Goal: Task Accomplishment & Management: Manage account settings

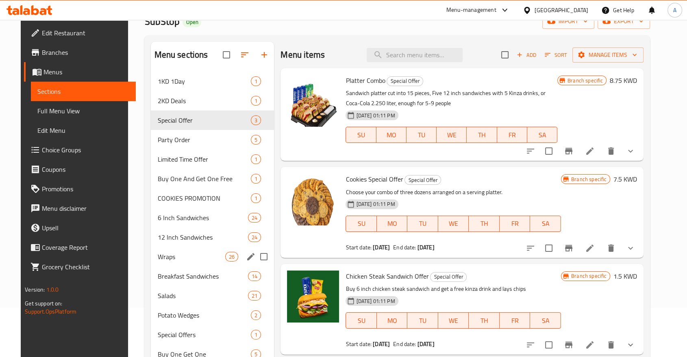
scroll to position [154, 0]
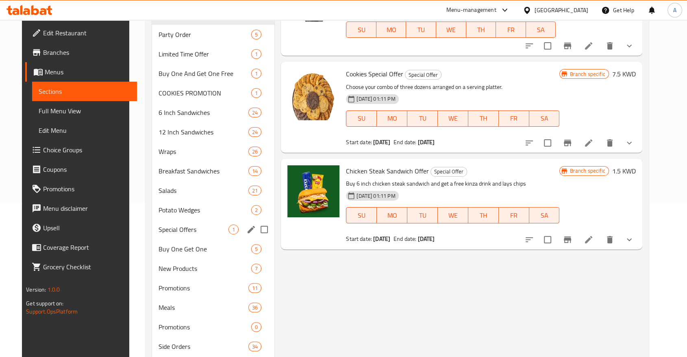
click at [174, 225] on span "Special Offers" at bounding box center [194, 230] width 70 height 10
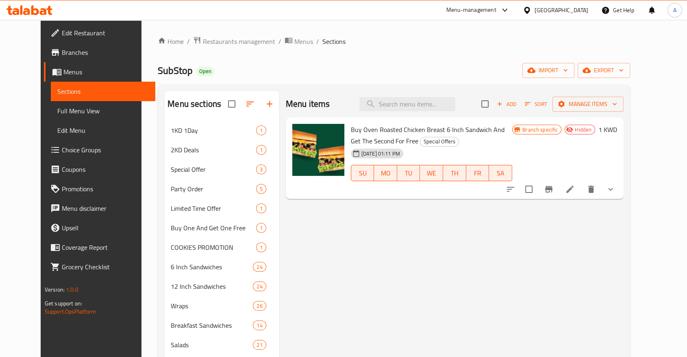
scroll to position [135, 0]
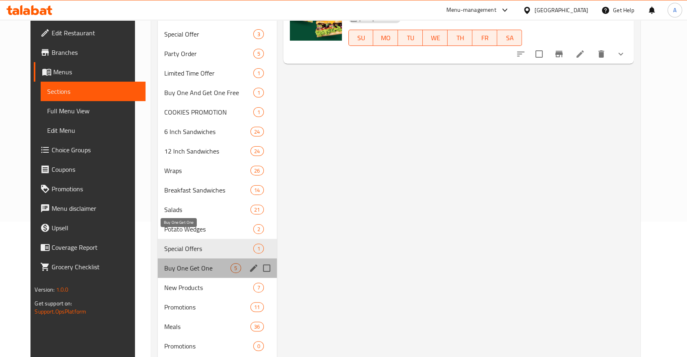
click at [172, 263] on span "Buy One Get One" at bounding box center [197, 268] width 67 height 10
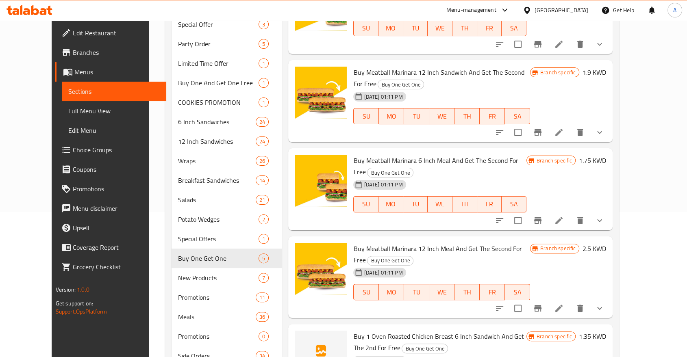
scroll to position [154, 0]
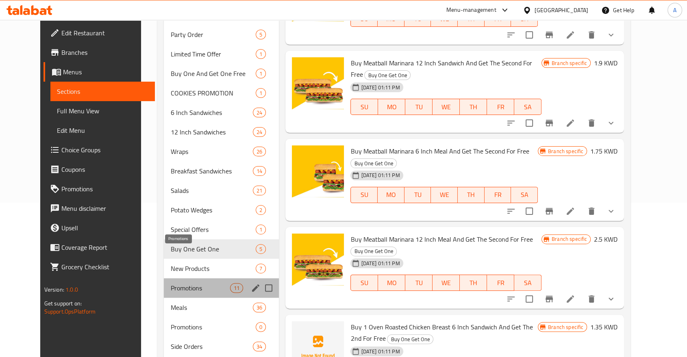
click at [170, 283] on span "Promotions" at bounding box center [200, 288] width 60 height 10
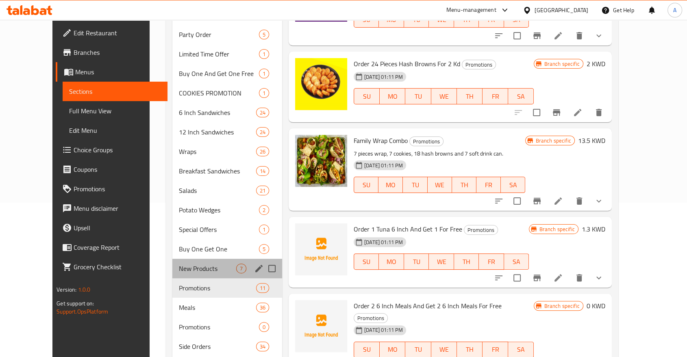
click at [172, 259] on div "New Products 7" at bounding box center [227, 269] width 110 height 20
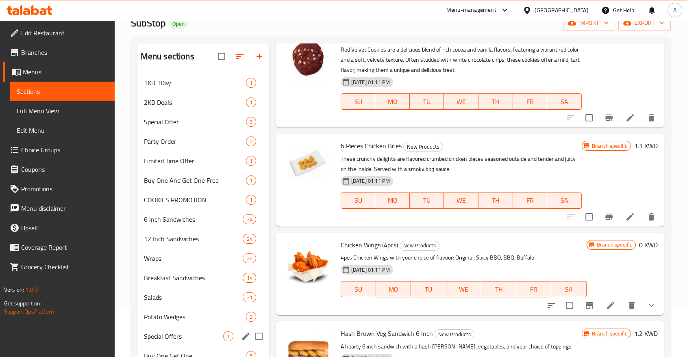
scroll to position [90, 0]
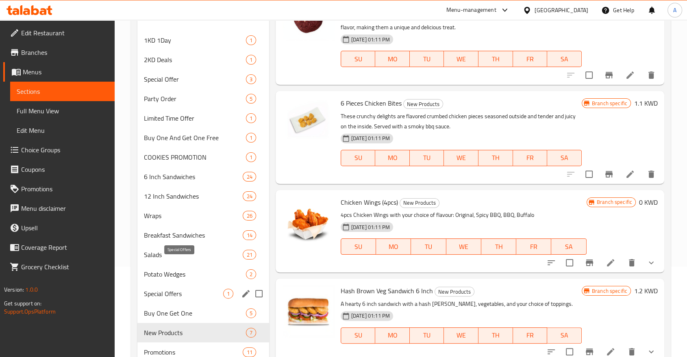
click at [187, 289] on span "Special Offers" at bounding box center [183, 294] width 79 height 10
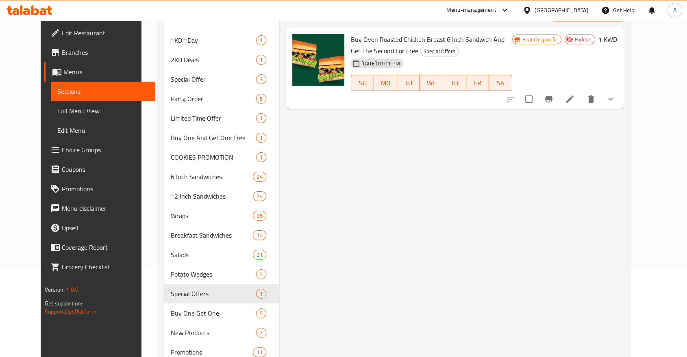
scroll to position [45, 0]
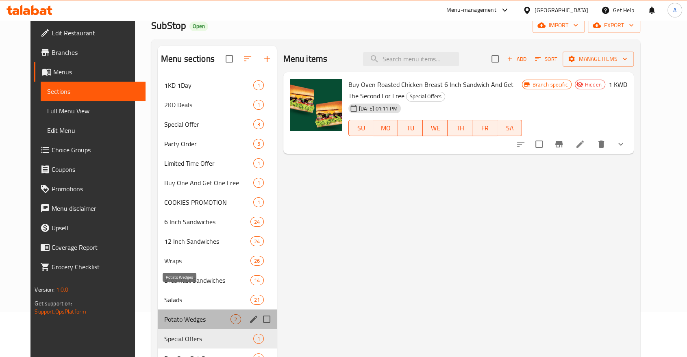
click at [176, 315] on span "Potato Wedges" at bounding box center [197, 320] width 67 height 10
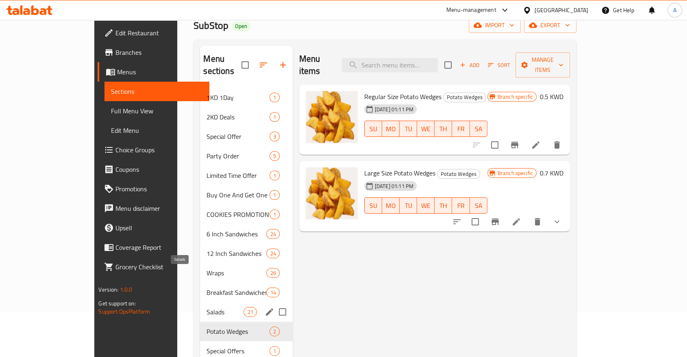
click at [207, 307] on span "Salads" at bounding box center [225, 312] width 37 height 10
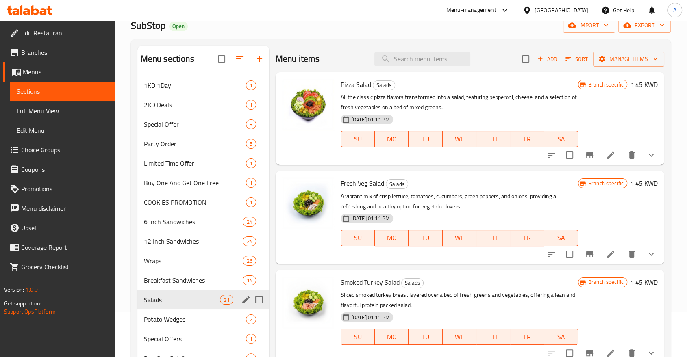
click at [170, 290] on div "Salads 21" at bounding box center [203, 300] width 132 height 20
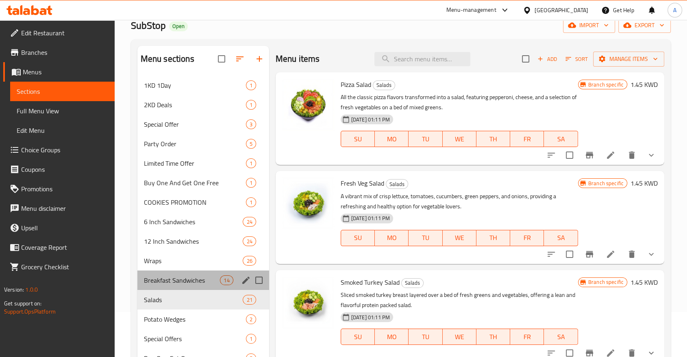
click at [172, 271] on div "Breakfast Sandwiches 14" at bounding box center [203, 281] width 132 height 20
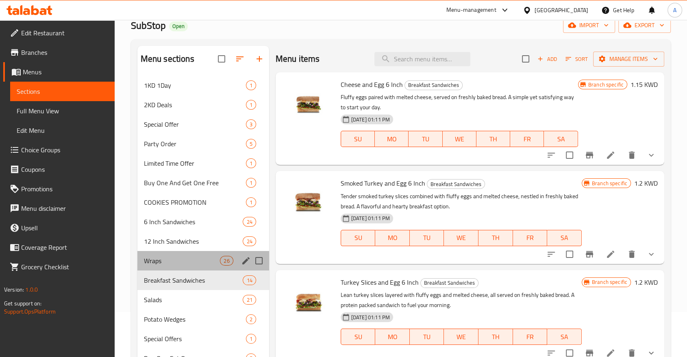
click at [178, 251] on div "Wraps 26" at bounding box center [203, 261] width 132 height 20
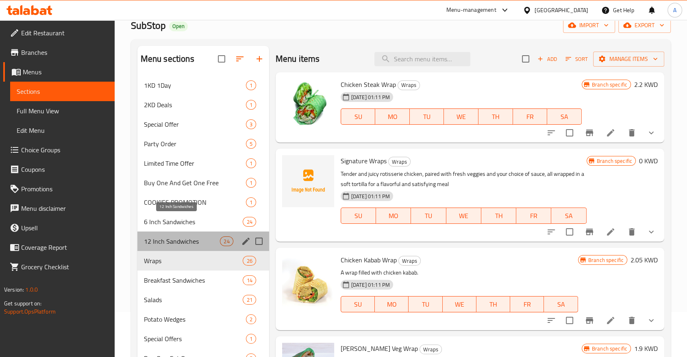
click at [181, 237] on span "12 Inch Sandwiches" at bounding box center [182, 242] width 76 height 10
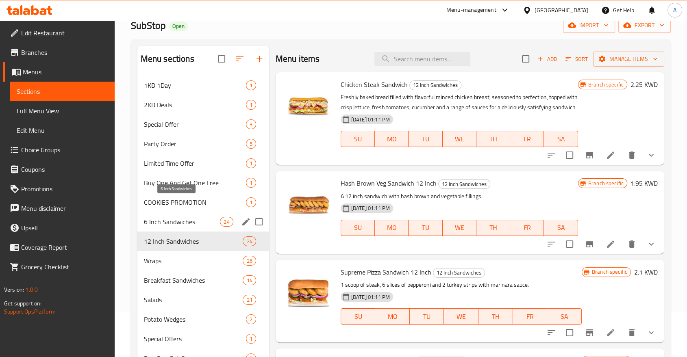
click at [178, 217] on span "6 Inch Sandwiches" at bounding box center [182, 222] width 76 height 10
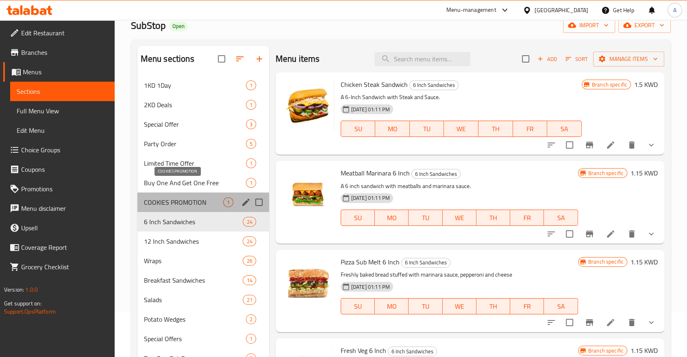
click at [183, 198] on span "COOKIES PROMOTION" at bounding box center [183, 203] width 79 height 10
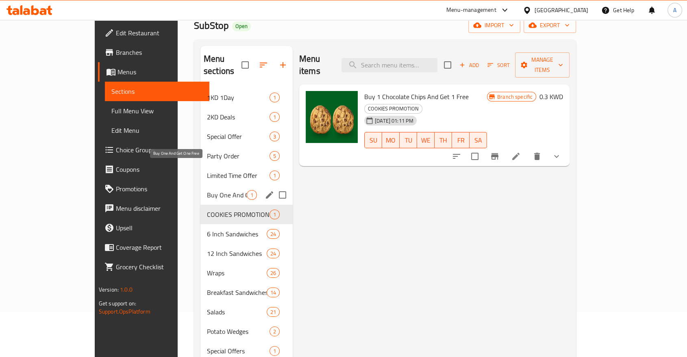
click at [207, 190] on span "Buy One And Get One Free" at bounding box center [227, 195] width 40 height 10
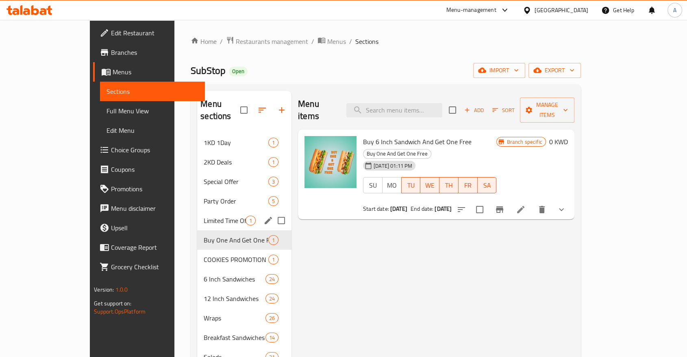
click at [197, 211] on div "Limited Time Offer 1" at bounding box center [244, 221] width 94 height 20
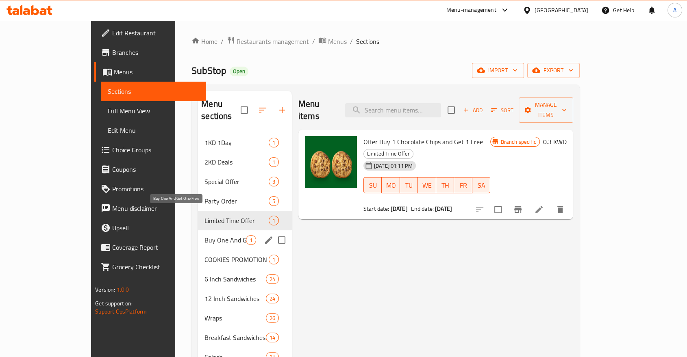
click at [204, 235] on span "Buy One And Get One Free" at bounding box center [224, 240] width 41 height 10
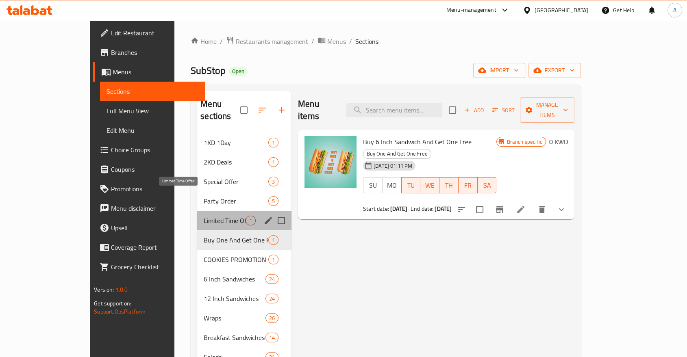
click at [204, 216] on span "Limited Time Offer" at bounding box center [225, 221] width 42 height 10
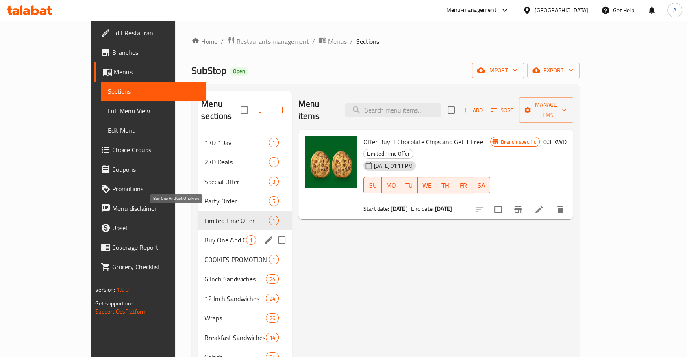
click at [204, 235] on span "Buy One And Get One Free" at bounding box center [224, 240] width 41 height 10
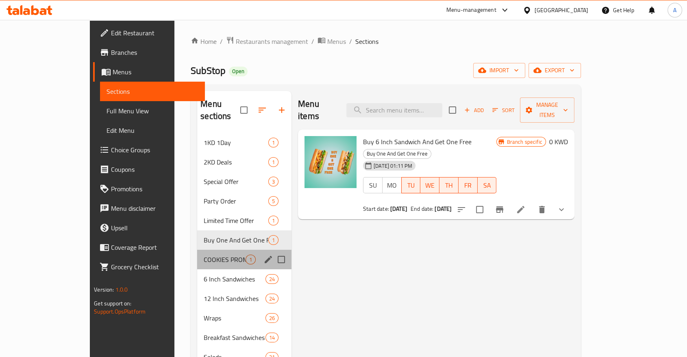
click at [197, 250] on div "COOKIES PROMOTION 1" at bounding box center [244, 260] width 94 height 20
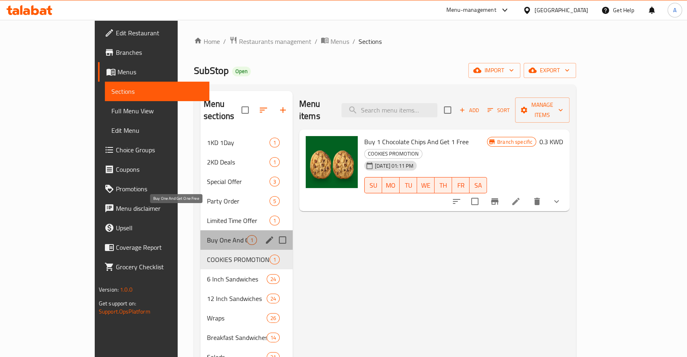
click at [207, 235] on span "Buy One And Get One Free" at bounding box center [227, 240] width 40 height 10
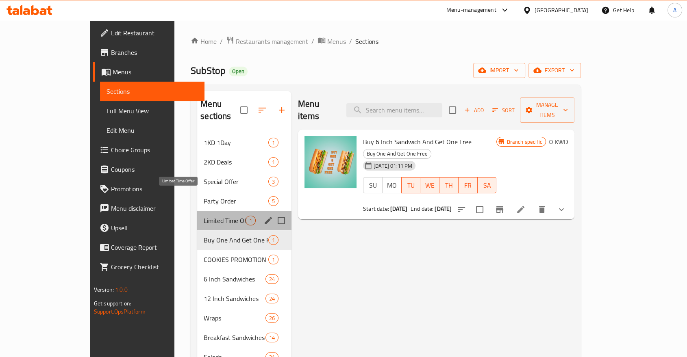
click at [204, 216] on span "Limited Time Offer" at bounding box center [225, 221] width 42 height 10
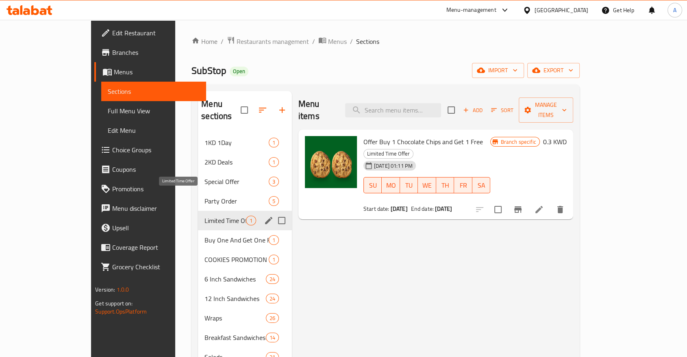
click at [204, 216] on span "Limited Time Offer" at bounding box center [224, 221] width 41 height 10
click at [273, 212] on input "Menu sections" at bounding box center [281, 220] width 17 height 17
checkbox input "true"
click at [249, 105] on icon "button" at bounding box center [254, 110] width 10 height 10
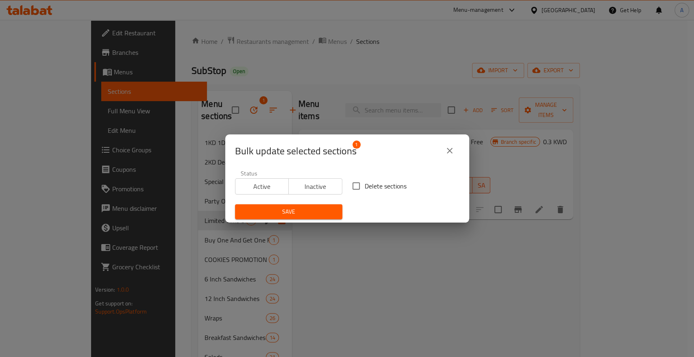
click at [357, 189] on input "Delete sections" at bounding box center [356, 186] width 17 height 17
checkbox input "true"
click at [336, 211] on button "Save" at bounding box center [288, 211] width 107 height 15
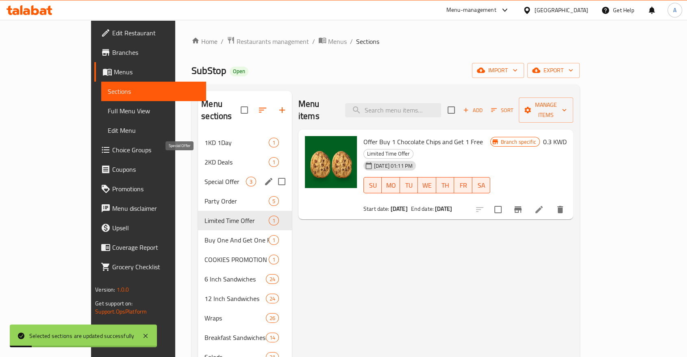
click at [204, 177] on span "Special Offer" at bounding box center [224, 182] width 41 height 10
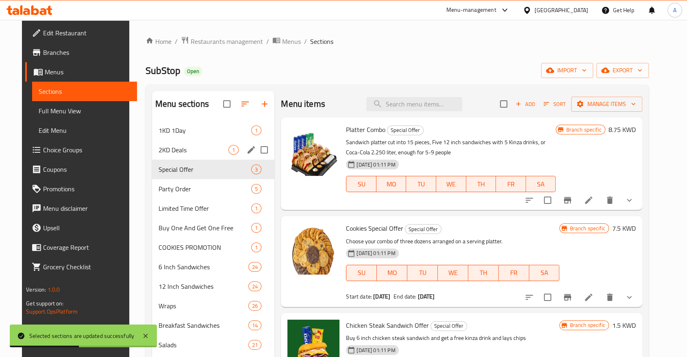
click at [172, 149] on div "2KD Deals 1" at bounding box center [213, 150] width 122 height 20
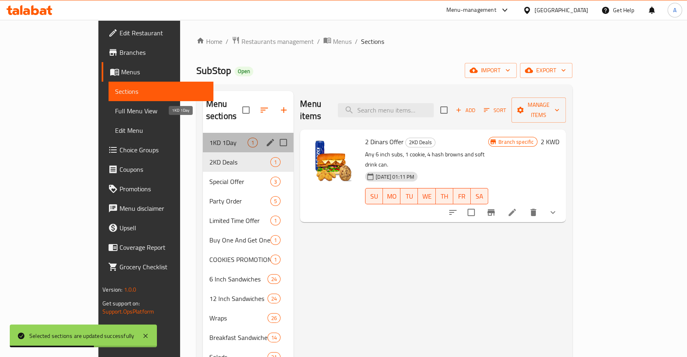
click at [209, 138] on span "1KD 1Day" at bounding box center [228, 143] width 38 height 10
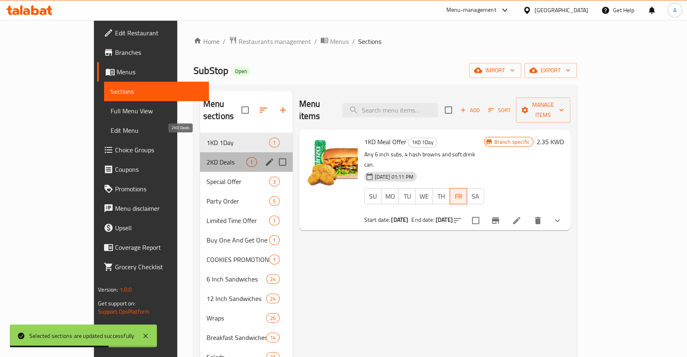
click at [207, 157] on span "2KD Deals" at bounding box center [227, 162] width 40 height 10
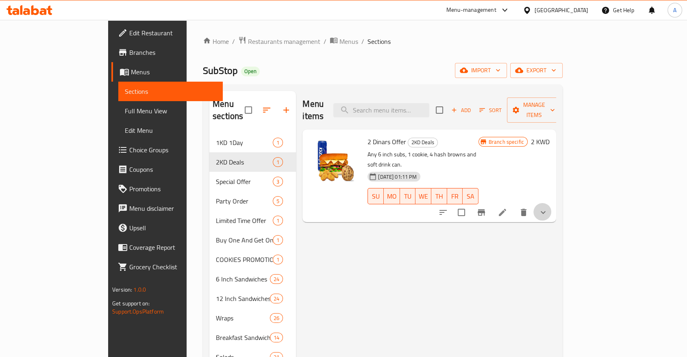
click at [553, 203] on button "show more" at bounding box center [543, 213] width 20 height 20
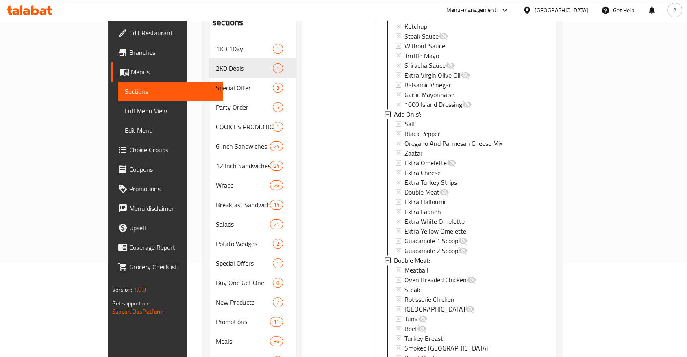
scroll to position [119, 0]
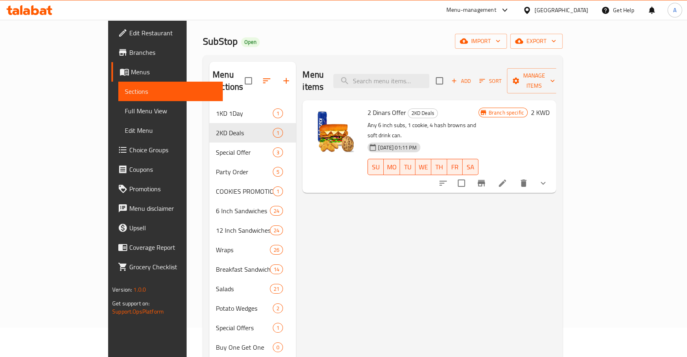
scroll to position [29, 0]
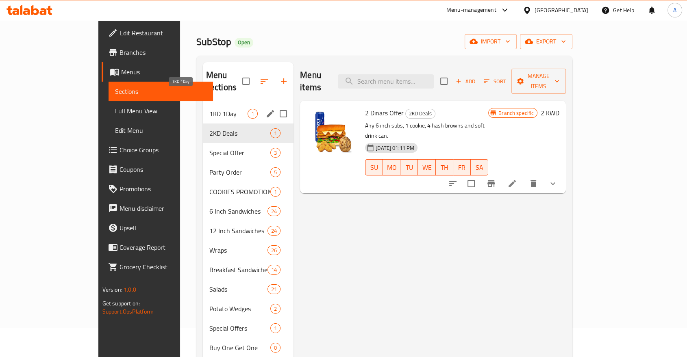
click at [209, 109] on span "1KD 1Day" at bounding box center [228, 114] width 38 height 10
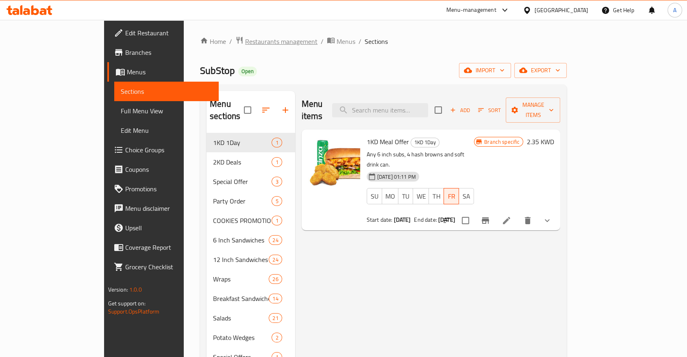
click at [245, 42] on span "Restaurants management" at bounding box center [281, 42] width 72 height 10
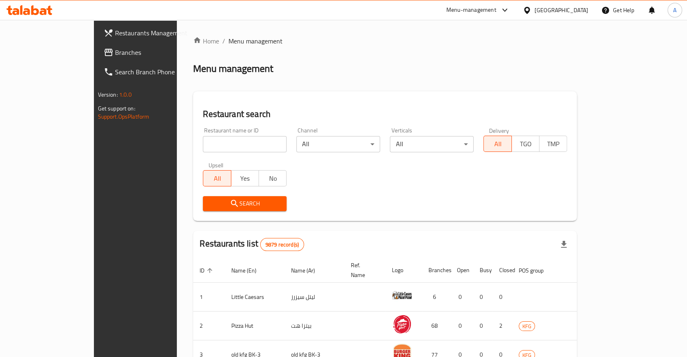
click at [172, 135] on div at bounding box center [343, 178] width 687 height 357
click at [203, 136] on input "search" at bounding box center [245, 144] width 84 height 16
click button "Search" at bounding box center [245, 203] width 84 height 15
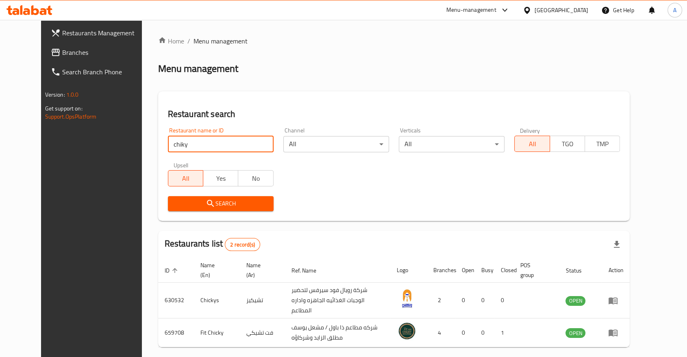
click button "Search" at bounding box center [221, 203] width 106 height 15
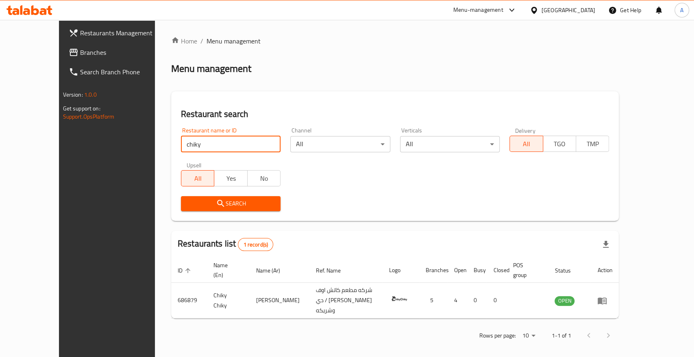
click at [181, 136] on input "chiky" at bounding box center [231, 144] width 100 height 16
type input "Good Stuff"
click button "Search" at bounding box center [231, 203] width 100 height 15
